Goal: Task Accomplishment & Management: Manage account settings

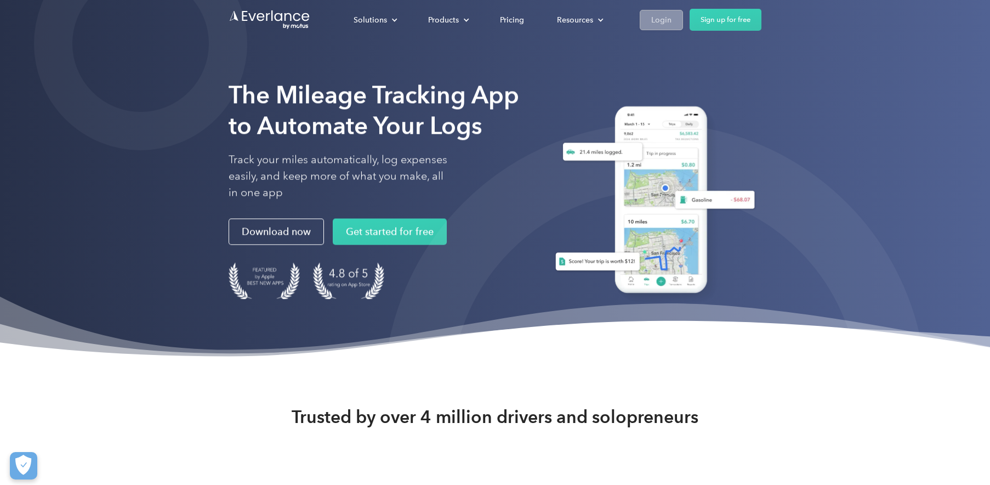
click at [659, 15] on div "Login" at bounding box center [661, 20] width 20 height 14
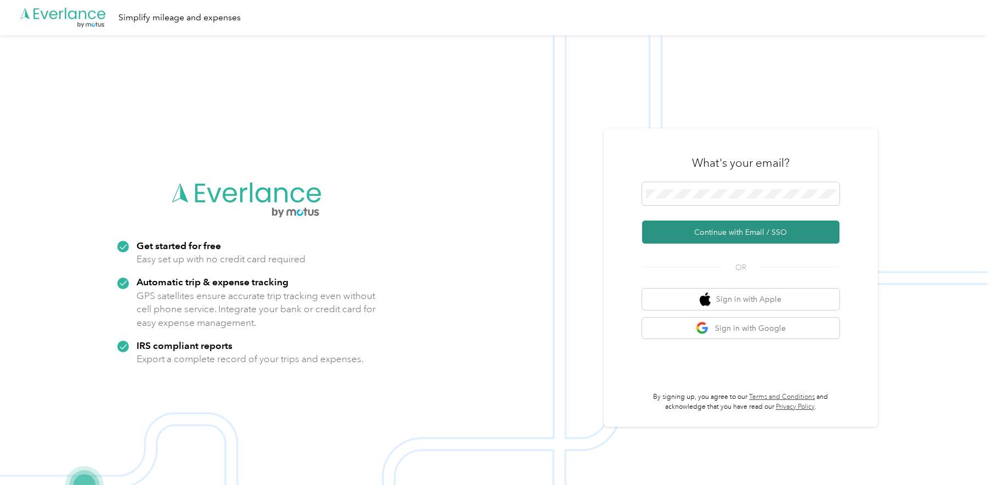
click at [765, 231] on button "Continue with Email / SSO" at bounding box center [740, 231] width 197 height 23
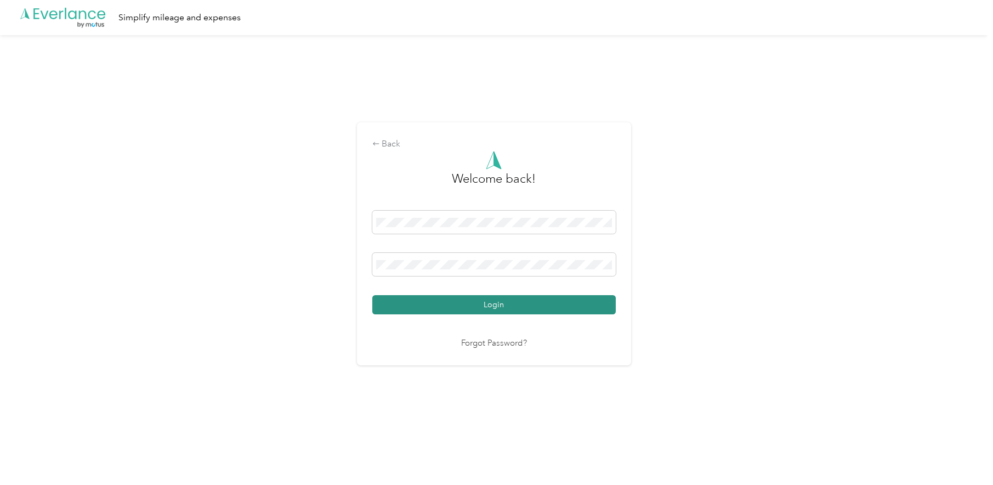
click at [474, 305] on button "Login" at bounding box center [493, 304] width 243 height 19
